Goal: Task Accomplishment & Management: Use online tool/utility

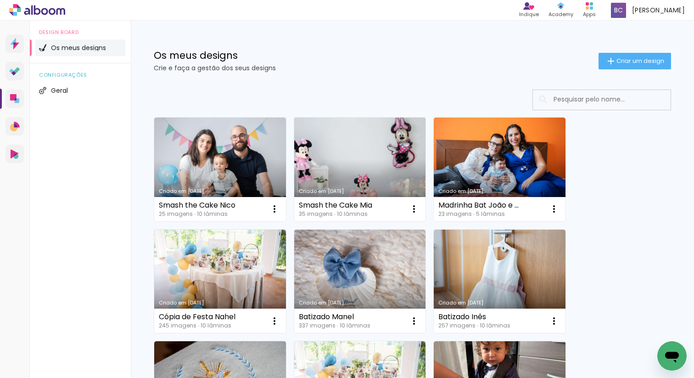
click at [356, 151] on link "Criado em [DATE]" at bounding box center [360, 169] width 132 height 104
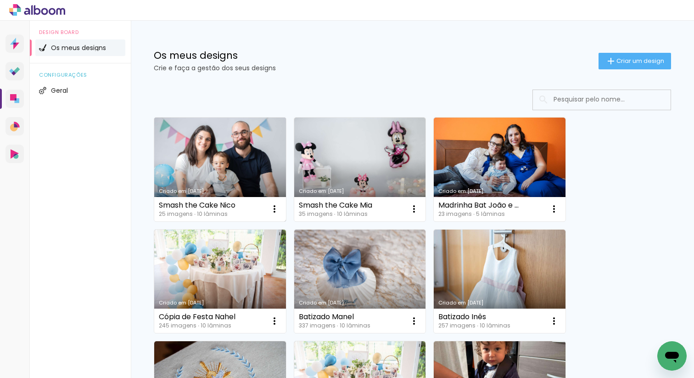
click at [209, 166] on link "Criado em [DATE]" at bounding box center [220, 169] width 132 height 104
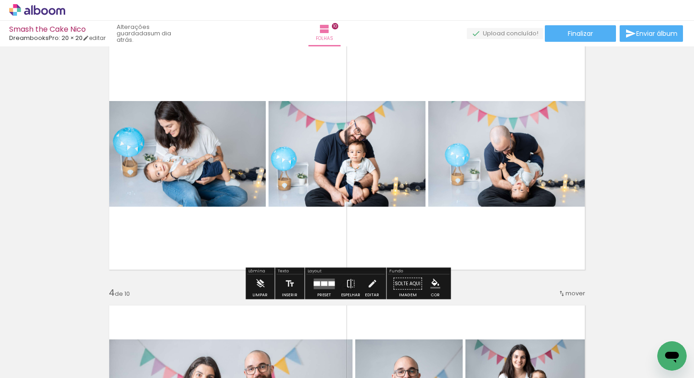
scroll to position [563, 0]
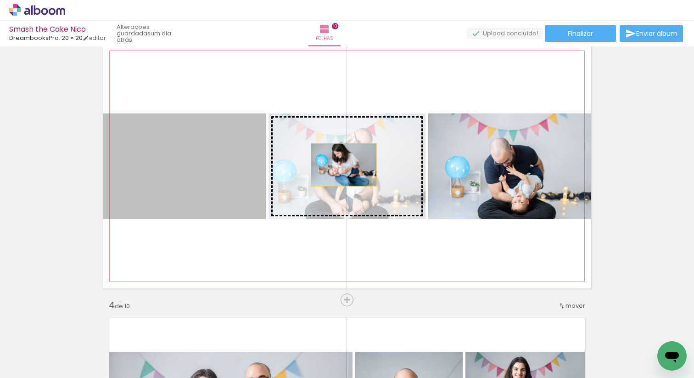
drag, startPoint x: 199, startPoint y: 166, endPoint x: 343, endPoint y: 162, distance: 144.1
click at [0, 0] on slot at bounding box center [0, 0] width 0 height 0
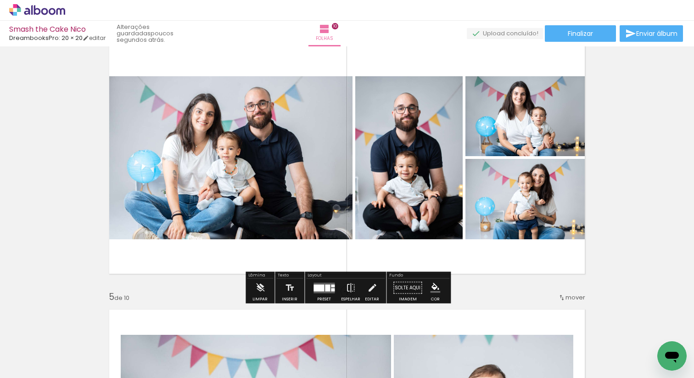
scroll to position [828, 0]
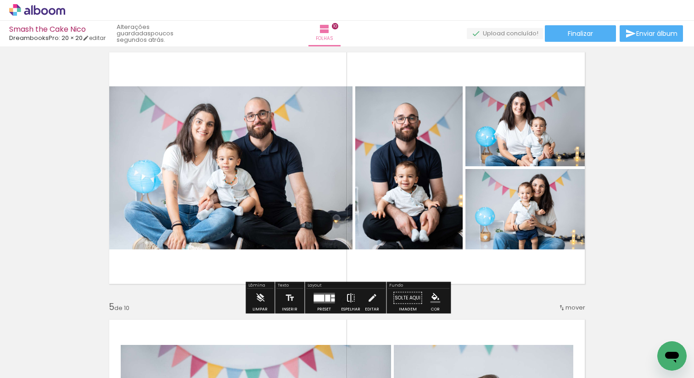
click at [348, 298] on iron-icon at bounding box center [351, 298] width 10 height 18
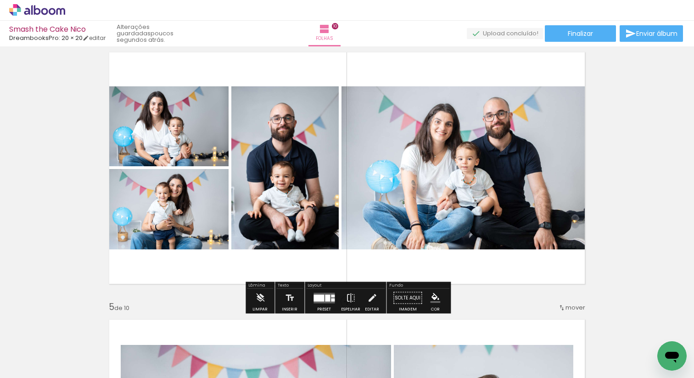
click at [325, 296] on div at bounding box center [327, 297] width 5 height 7
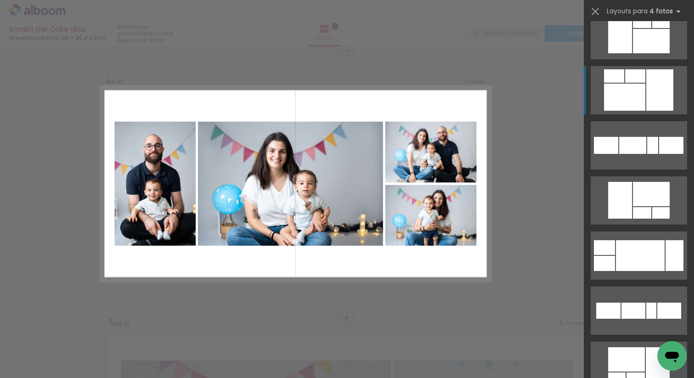
scroll to position [1230, 0]
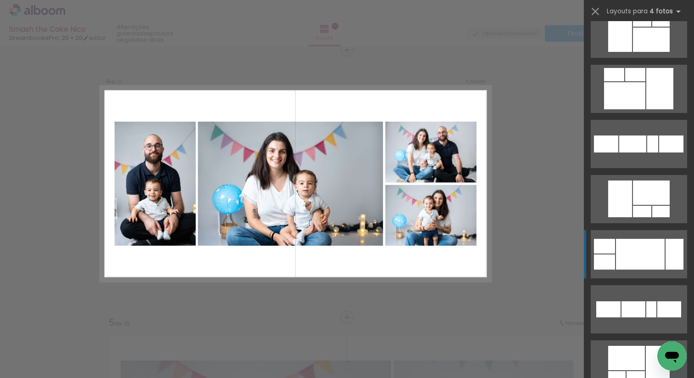
click at [636, 258] on div at bounding box center [640, 254] width 49 height 31
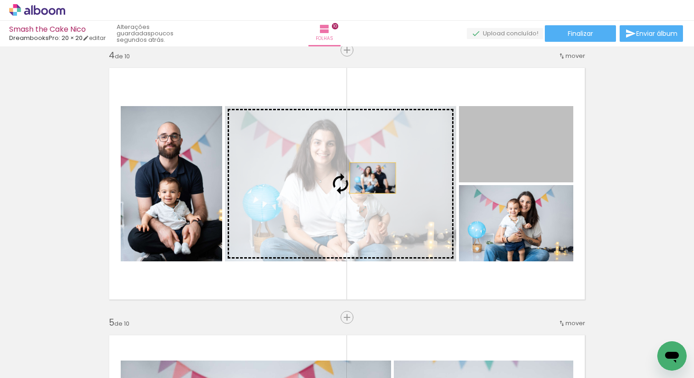
drag, startPoint x: 503, startPoint y: 149, endPoint x: 368, endPoint y: 180, distance: 139.4
click at [0, 0] on slot at bounding box center [0, 0] width 0 height 0
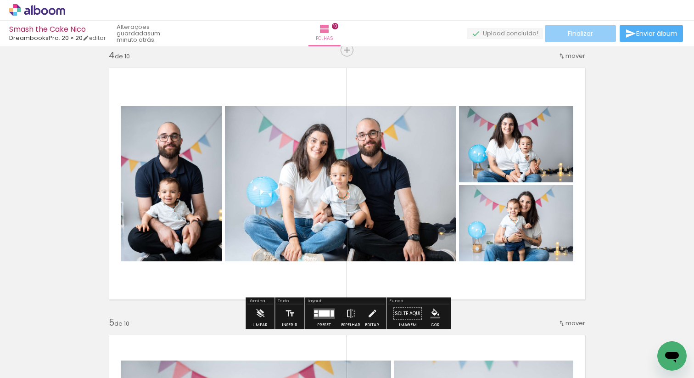
click at [586, 30] on span "Finalizar" at bounding box center [580, 33] width 25 height 6
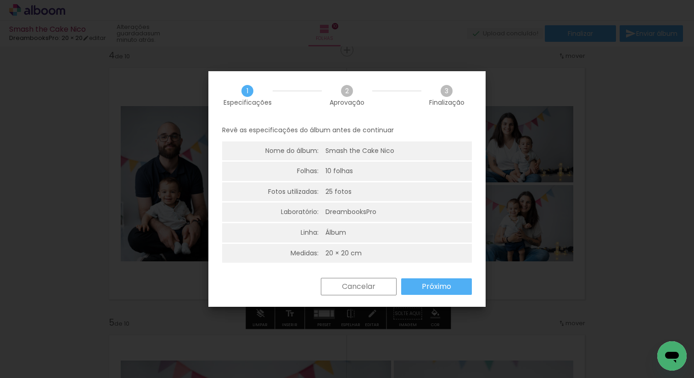
click at [427, 292] on paper-button "Próximo" at bounding box center [436, 286] width 71 height 17
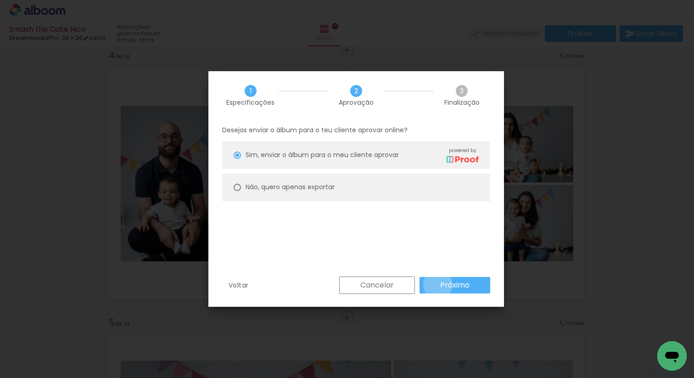
click at [438, 284] on paper-button "Próximo" at bounding box center [454, 285] width 71 height 17
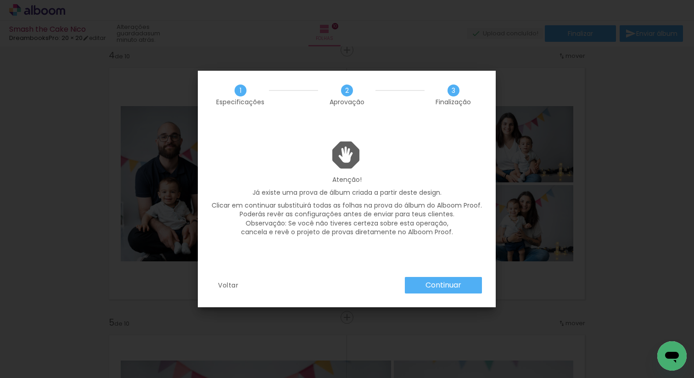
click at [0, 0] on slot "Continuar" at bounding box center [0, 0] width 0 height 0
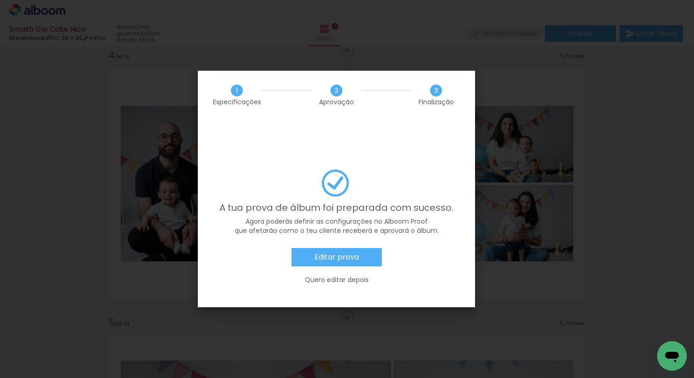
click at [0, 0] on slot "Quero editar depois" at bounding box center [0, 0] width 0 height 0
